Goal: Task Accomplishment & Management: Manage account settings

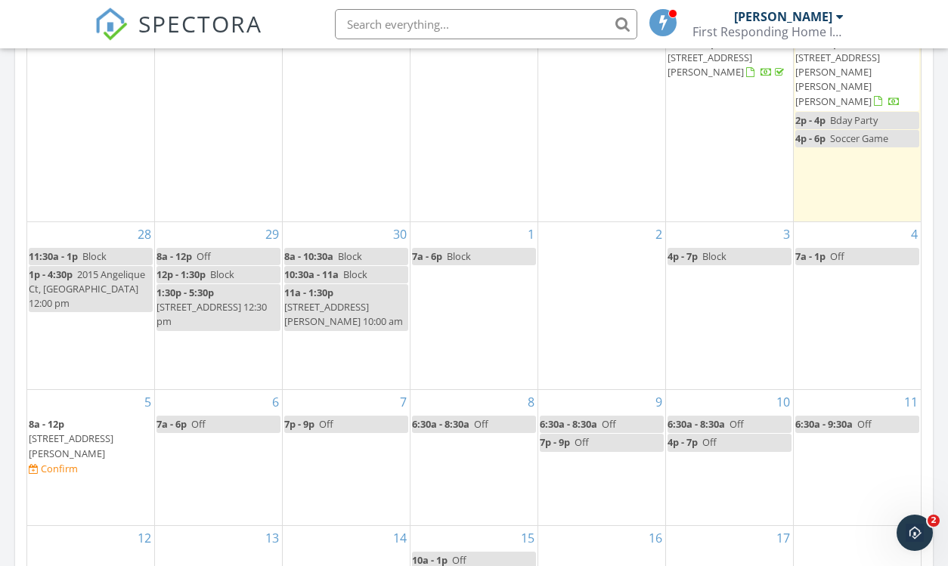
scroll to position [802, 0]
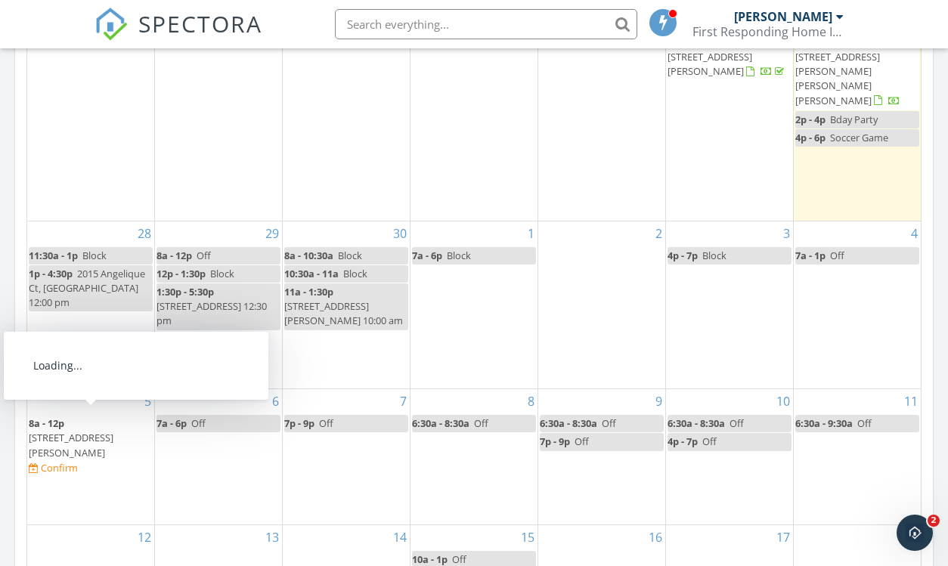
click at [59, 431] on span "502 N Pickett St, Alexandria 22304" at bounding box center [71, 445] width 85 height 28
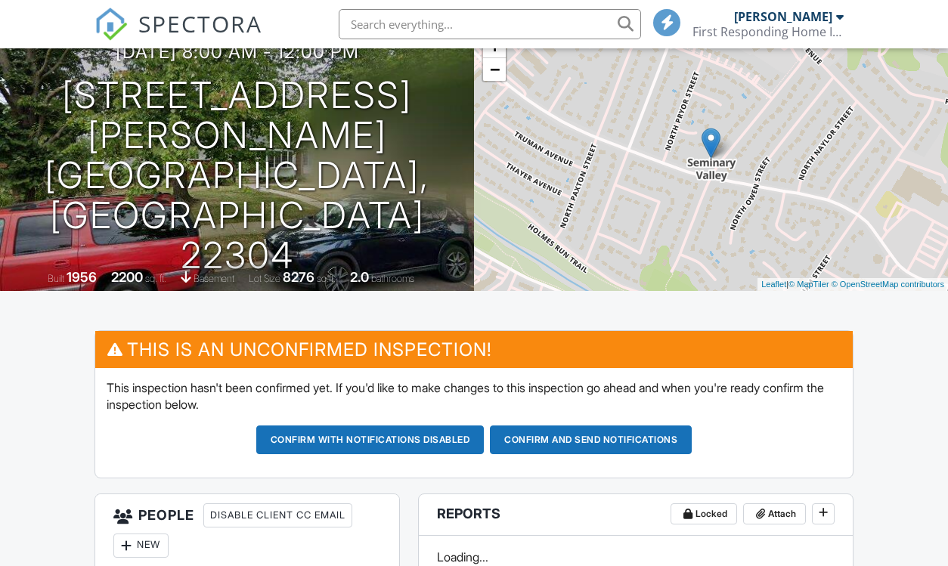
scroll to position [129, 0]
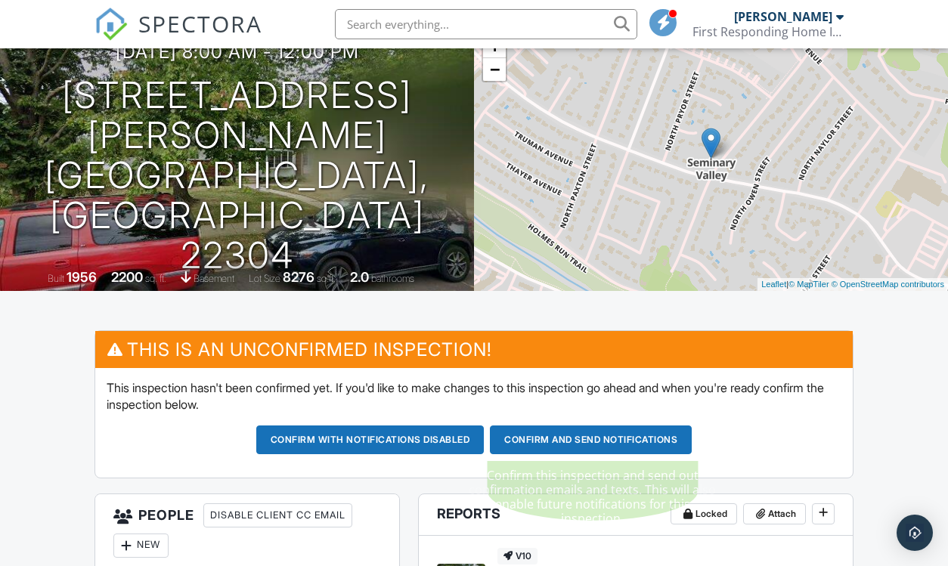
click at [520, 431] on button "Confirm and send notifications" at bounding box center [591, 440] width 202 height 29
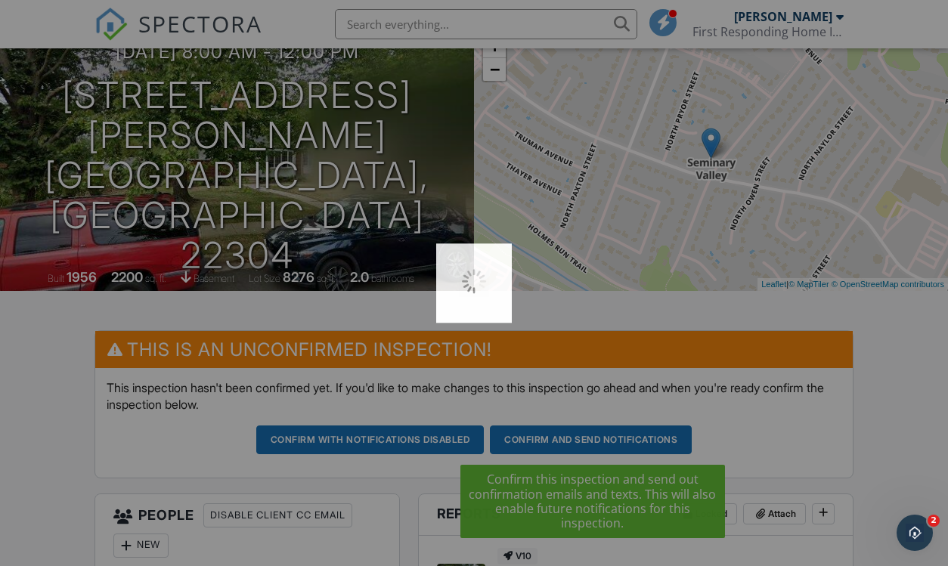
scroll to position [0, 0]
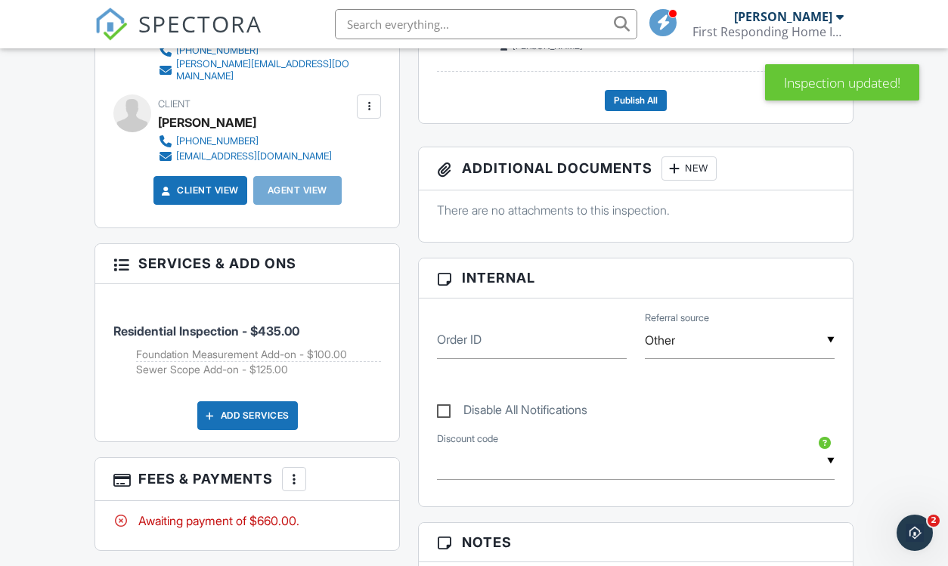
scroll to position [543, 0]
